Goal: Information Seeking & Learning: Learn about a topic

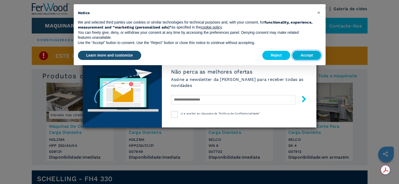
click at [307, 57] on button "Accept" at bounding box center [306, 55] width 29 height 9
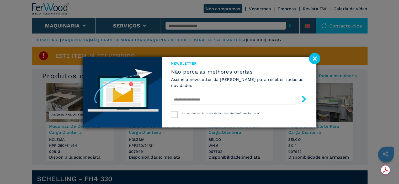
click at [312, 58] on image at bounding box center [314, 58] width 11 height 11
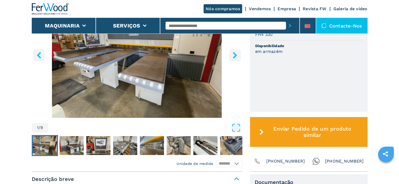
scroll to position [236, 0]
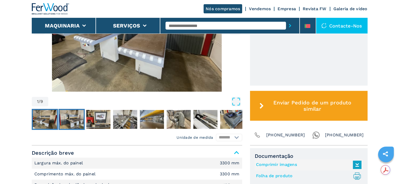
click at [68, 120] on img "Go to Slide 2" at bounding box center [71, 119] width 24 height 19
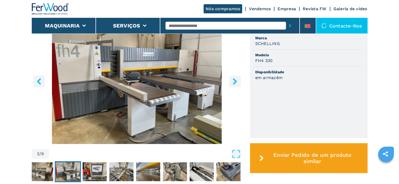
scroll to position [210, 0]
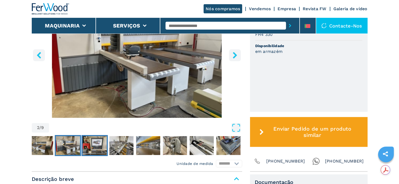
click at [94, 147] on img "Go to Slide 3" at bounding box center [94, 145] width 24 height 19
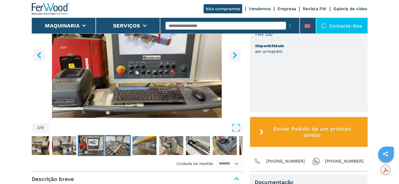
click at [123, 144] on img "Go to Slide 4" at bounding box center [117, 145] width 24 height 19
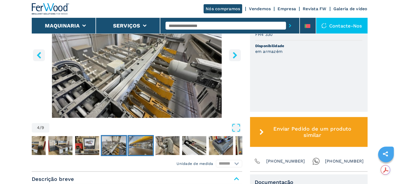
click at [135, 148] on img "Go to Slide 5" at bounding box center [140, 145] width 24 height 19
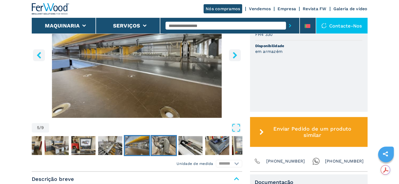
click at [158, 143] on img "Go to Slide 6" at bounding box center [163, 145] width 24 height 19
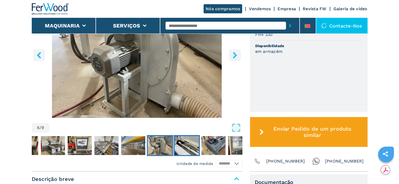
click at [179, 148] on img "Go to Slide 7" at bounding box center [186, 145] width 24 height 19
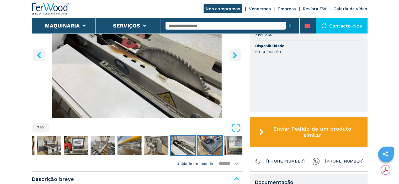
click at [206, 146] on img "Go to Slide 8" at bounding box center [209, 145] width 24 height 19
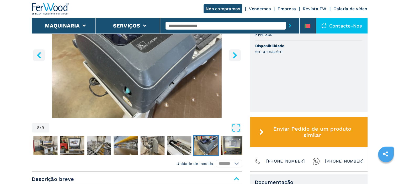
scroll to position [236, 0]
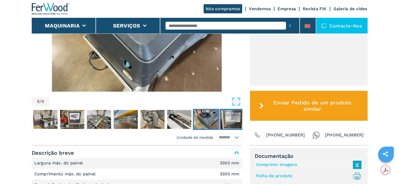
click at [225, 120] on img "Go to Slide 9" at bounding box center [232, 119] width 24 height 19
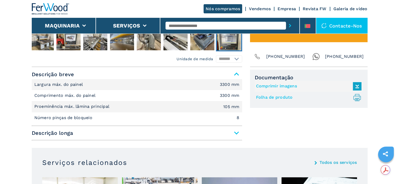
scroll to position [341, 0]
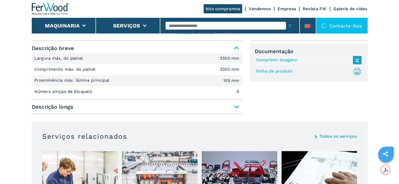
click at [236, 109] on span "Descrição longa" at bounding box center [137, 106] width 210 height 9
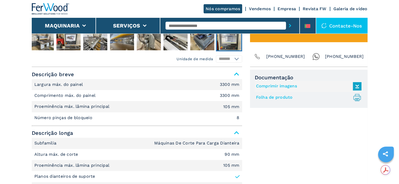
scroll to position [288, 0]
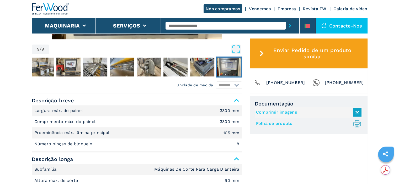
click at [267, 126] on link "Folha de produto .prefix__st0{stroke-linecap:round;stroke-linejoin:round}.prefi…" at bounding box center [307, 124] width 103 height 9
